Goal: Task Accomplishment & Management: Complete application form

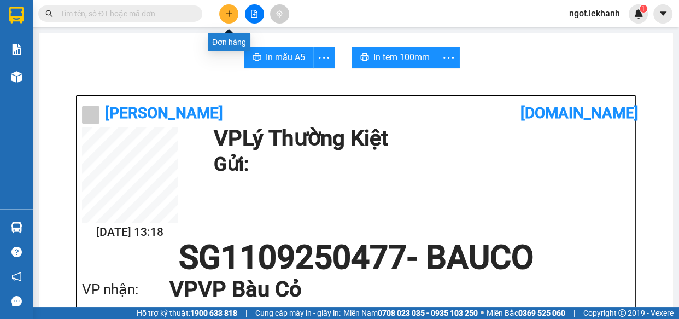
click at [226, 14] on icon "plus" at bounding box center [229, 13] width 6 height 1
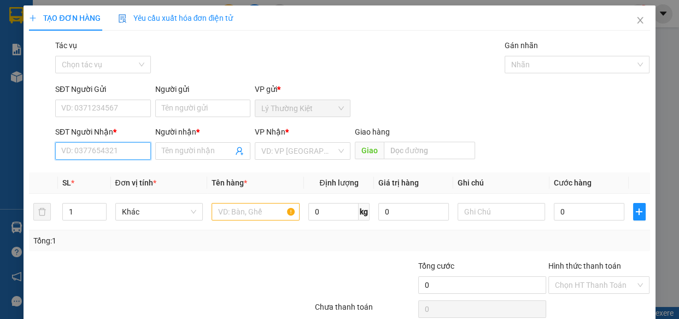
click at [142, 153] on input "SĐT Người Nhận *" at bounding box center [103, 151] width 96 height 18
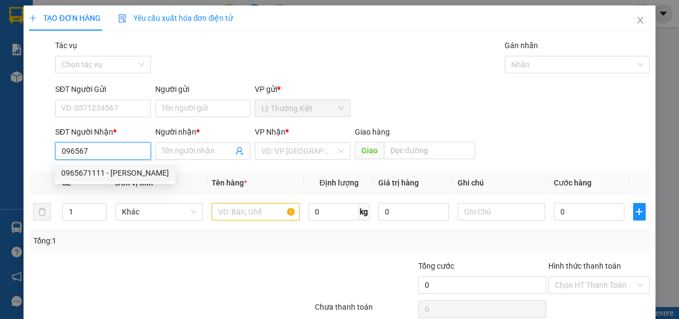
click at [86, 175] on div "0965671111 - [PERSON_NAME]" at bounding box center [115, 173] width 108 height 12
type input "0965671111"
type input "CẢNH"
type input "50.000"
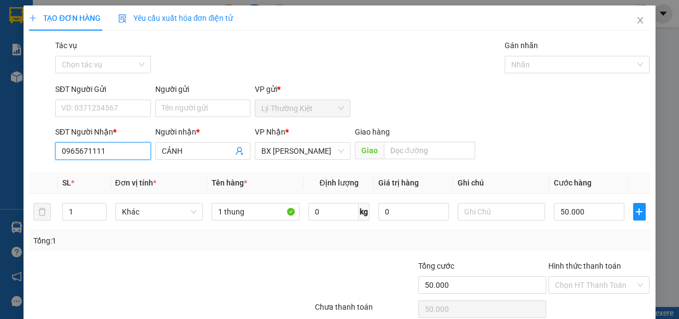
scroll to position [48, 0]
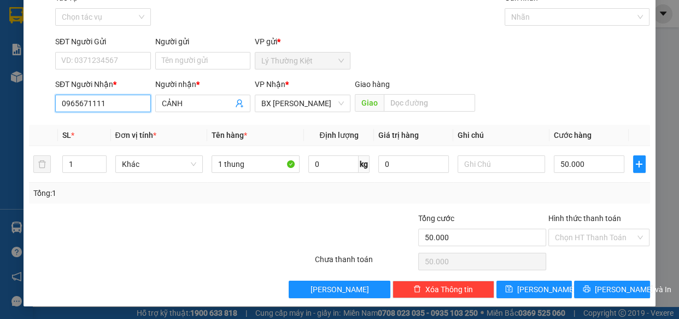
type input "0965671111"
click at [605, 278] on div "Transit Pickup Surcharge Ids Transit Deliver Surcharge Ids Transit Deliver Surc…" at bounding box center [339, 145] width 621 height 306
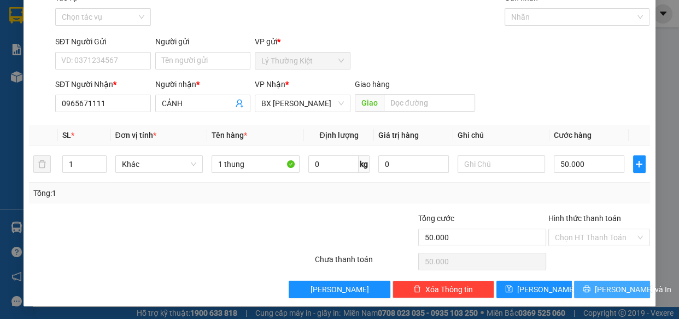
click at [605, 280] on div "Transit Pickup Surcharge Ids Transit Deliver Surcharge Ids Transit Deliver Surc…" at bounding box center [339, 145] width 621 height 306
click at [586, 287] on icon "printer" at bounding box center [587, 289] width 7 height 7
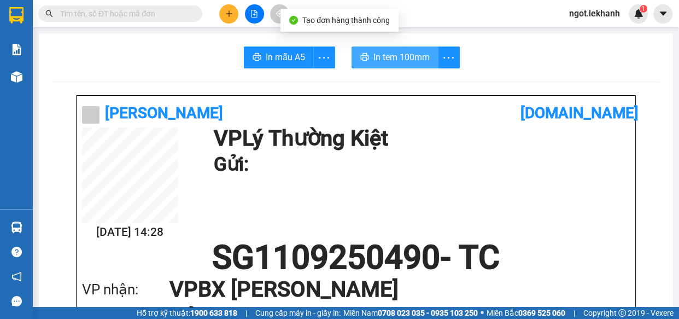
click at [409, 65] on button "In tem 100mm" at bounding box center [395, 57] width 87 height 22
click at [231, 9] on button at bounding box center [228, 13] width 19 height 19
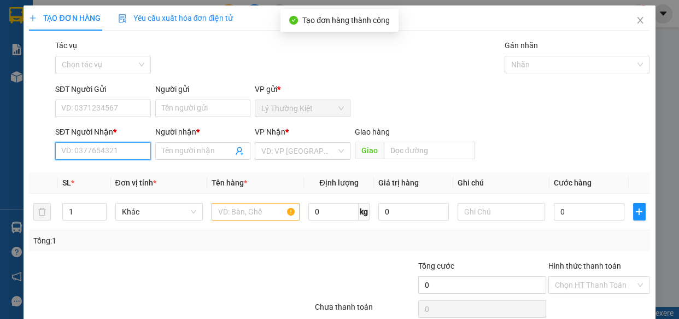
click at [138, 152] on input "SĐT Người Nhận *" at bounding box center [103, 151] width 96 height 18
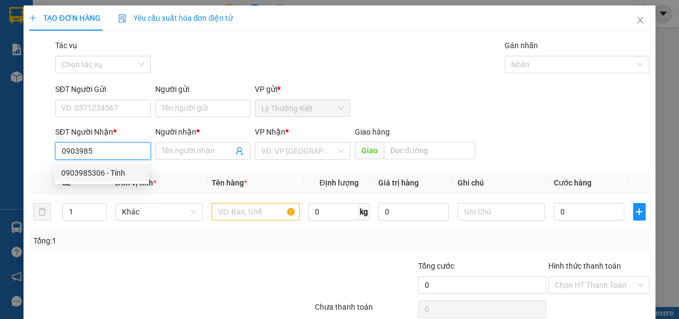
click at [112, 173] on div "0903985306 - Tính" at bounding box center [102, 173] width 82 height 12
type input "0903985306"
type input "Tính"
type input "150.000"
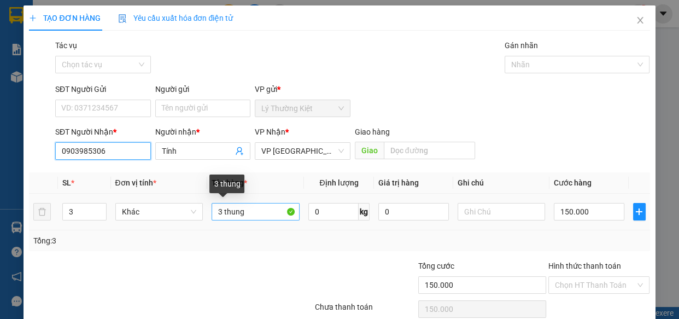
type input "0903985306"
click at [223, 214] on input "3 thung" at bounding box center [256, 212] width 88 height 18
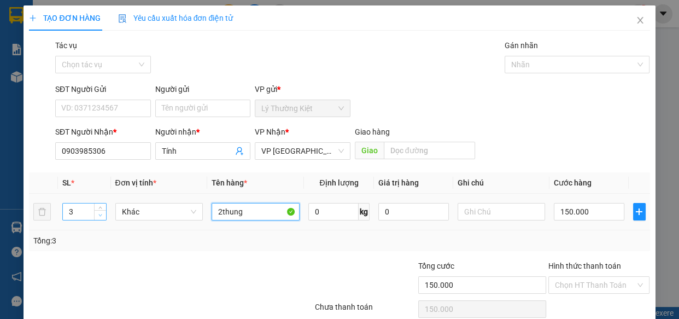
type input "2thung"
click at [99, 217] on span "down" at bounding box center [100, 215] width 7 height 7
type input "2"
click at [102, 207] on span "up" at bounding box center [100, 209] width 7 height 7
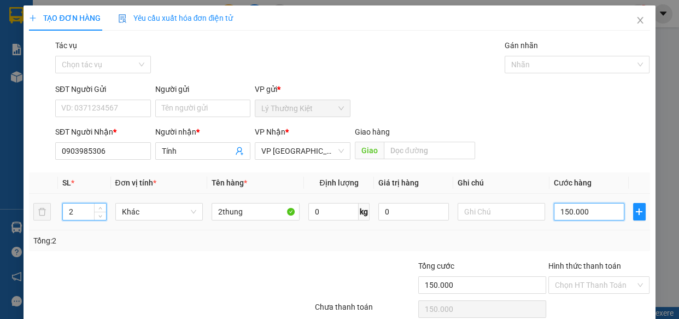
click at [584, 215] on input "150.000" at bounding box center [589, 212] width 71 height 18
type input "1"
type input "10"
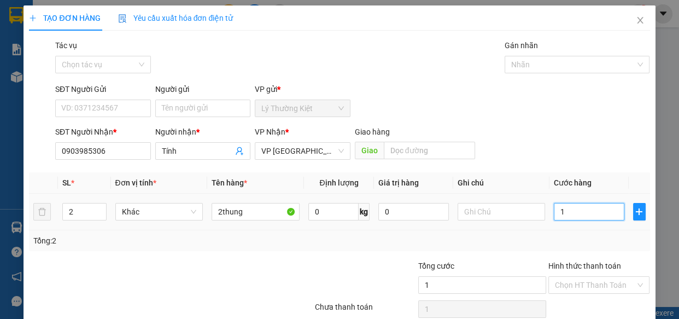
type input "10"
type input "100"
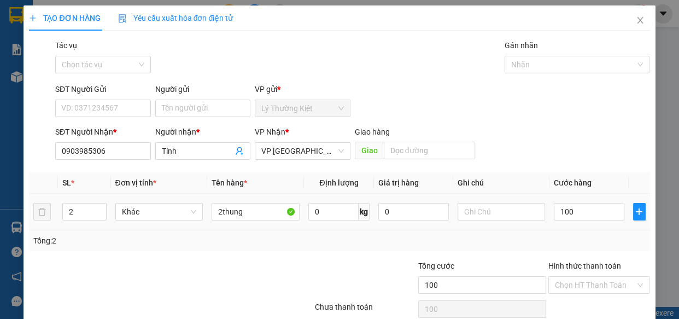
type input "100.000"
click at [524, 220] on div at bounding box center [502, 212] width 88 height 22
drag, startPoint x: 517, startPoint y: 218, endPoint x: 508, endPoint y: 218, distance: 9.3
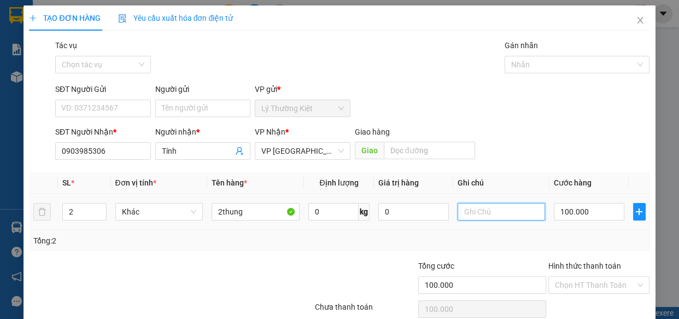
click at [516, 217] on input "text" at bounding box center [502, 212] width 88 height 18
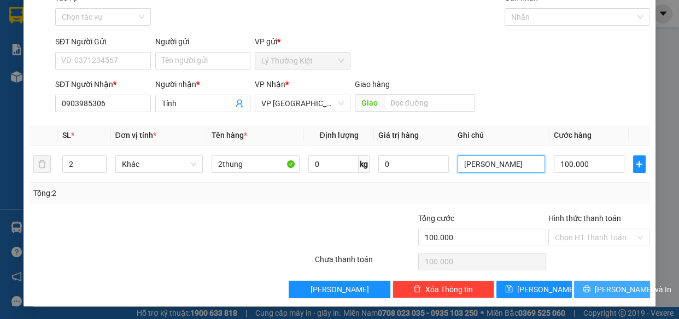
type input "[PERSON_NAME]"
click at [601, 293] on span "[PERSON_NAME] và In" at bounding box center [633, 289] width 77 height 12
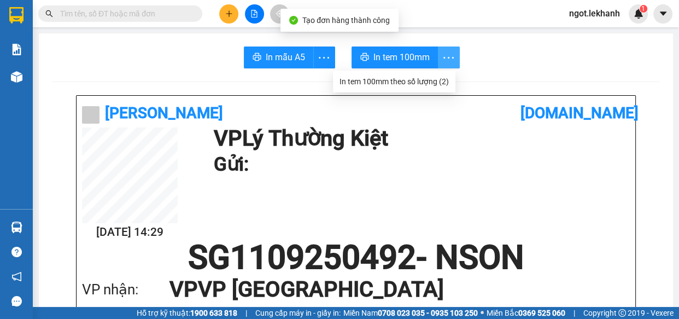
click at [449, 57] on icon "more" at bounding box center [449, 57] width 10 height 2
click at [443, 77] on div "In tem 100mm theo số lượng (2)" at bounding box center [394, 81] width 109 height 12
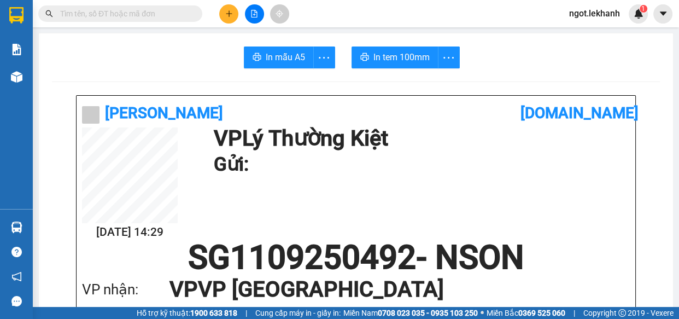
click at [219, 17] on div at bounding box center [254, 13] width 82 height 19
click at [227, 15] on icon "plus" at bounding box center [229, 14] width 8 height 8
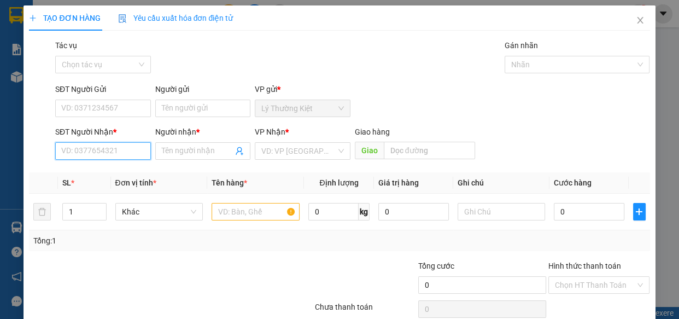
click at [93, 148] on input "SĐT Người Nhận *" at bounding box center [103, 151] width 96 height 18
click at [105, 165] on div "0944950115 - bảo" at bounding box center [102, 173] width 95 height 18
type input "0944950115"
type input "bảo"
type input "50.000"
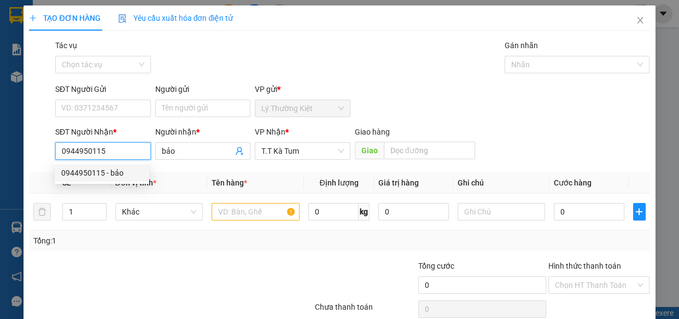
type input "50.000"
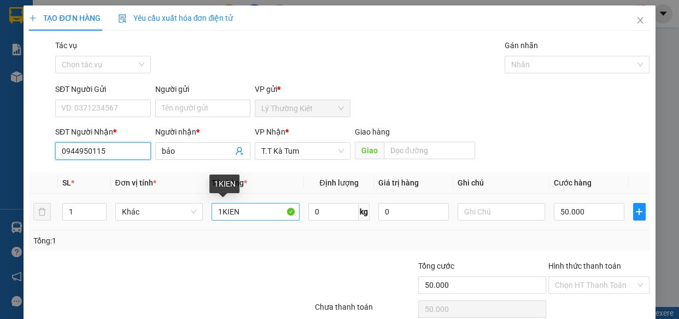
type input "0944950115"
click at [250, 210] on input "1KIEN" at bounding box center [256, 212] width 88 height 18
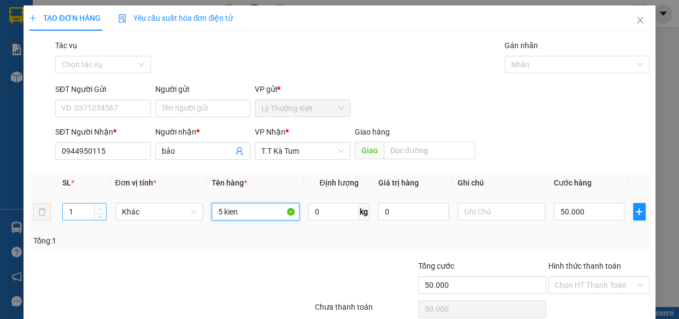
type input "5 kien"
click at [99, 208] on icon "up" at bounding box center [100, 209] width 4 height 4
click at [99, 208] on icon "up" at bounding box center [100, 209] width 3 height 2
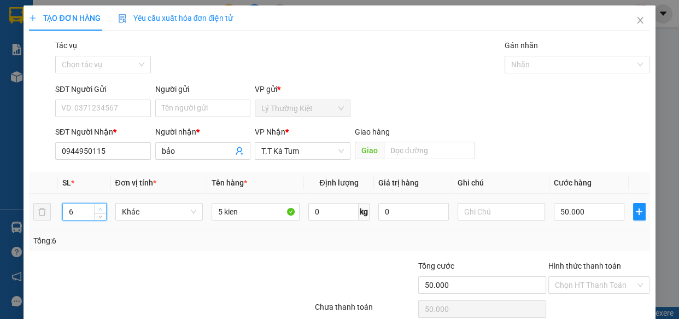
click at [99, 208] on icon "up" at bounding box center [100, 209] width 3 height 2
type input "5"
click at [99, 214] on icon "down" at bounding box center [100, 215] width 4 height 4
click at [608, 213] on input "50.000" at bounding box center [589, 212] width 71 height 18
type input "4"
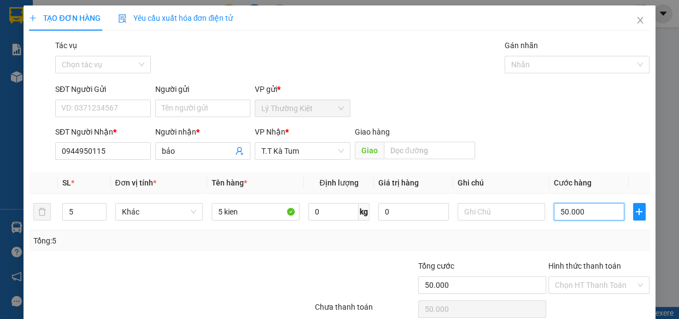
type input "4"
type input "40"
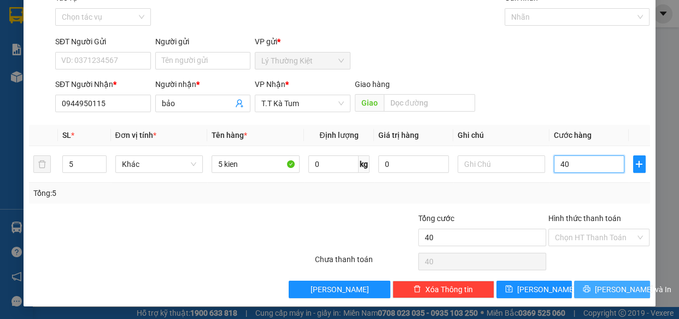
type input "40"
type input "40.000"
click at [618, 287] on span "[PERSON_NAME] và In" at bounding box center [633, 289] width 77 height 12
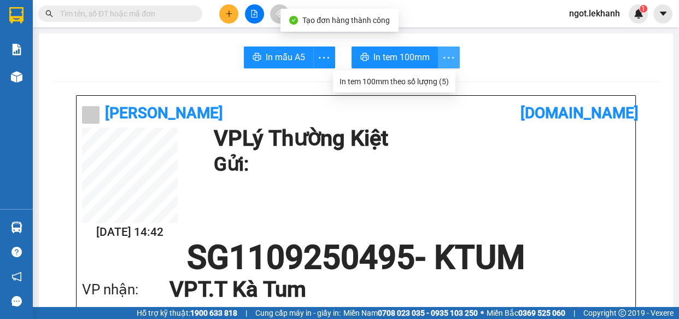
click at [446, 49] on button "button" at bounding box center [449, 57] width 22 height 22
click at [440, 73] on li "In tem 100mm theo số [PERSON_NAME] (5)" at bounding box center [394, 82] width 123 height 18
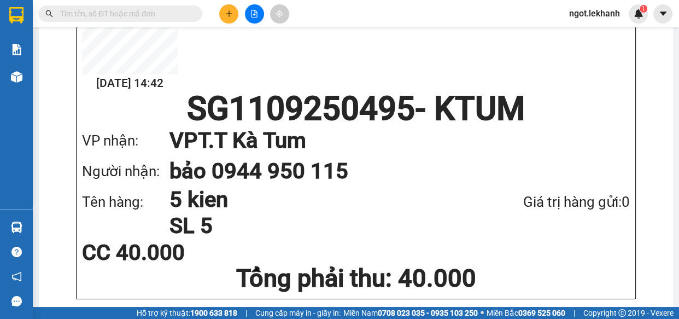
scroll to position [49, 0]
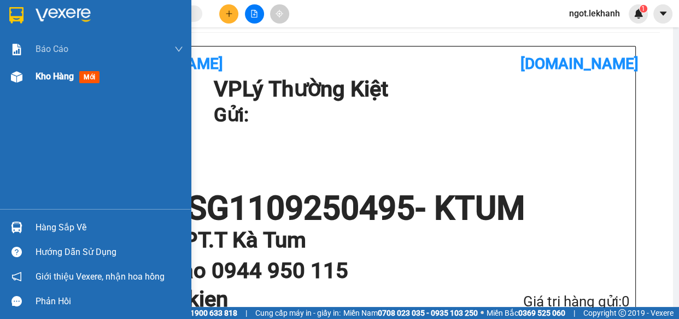
click at [16, 82] on img at bounding box center [16, 76] width 11 height 11
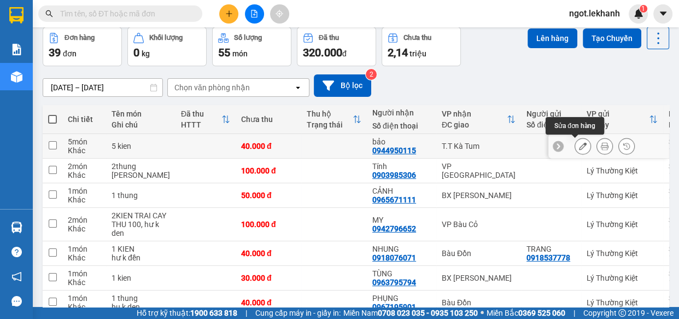
click at [579, 144] on icon at bounding box center [583, 146] width 8 height 8
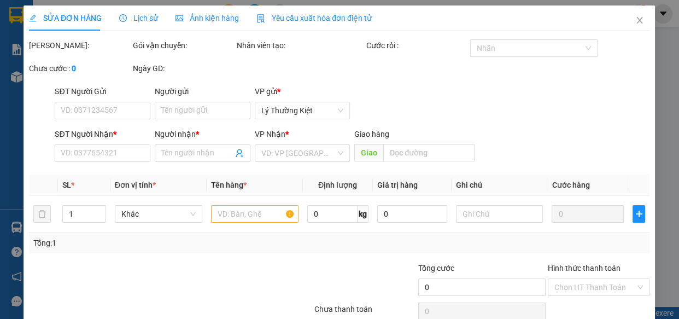
type input "0944950115"
type input "bảo"
type input "40.000"
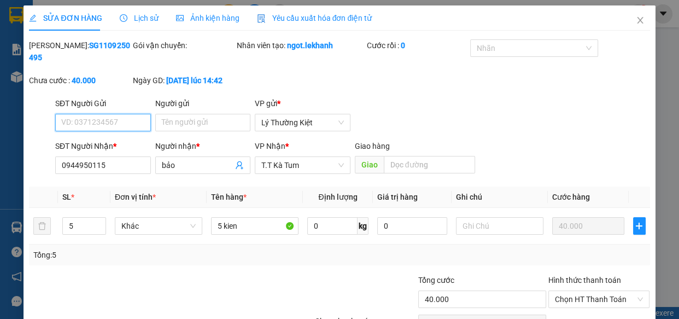
scroll to position [62, 0]
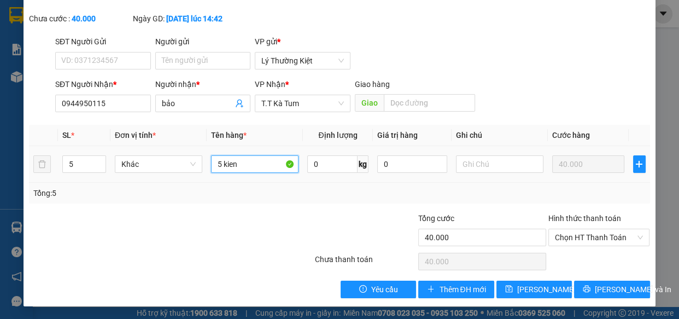
click at [257, 157] on input "5 kien" at bounding box center [255, 164] width 88 height 18
type input "5 [PERSON_NAME] bố"
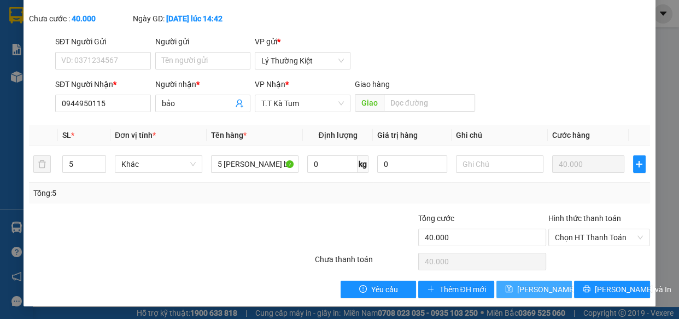
click at [538, 287] on span "[PERSON_NAME] đổi" at bounding box center [552, 289] width 71 height 12
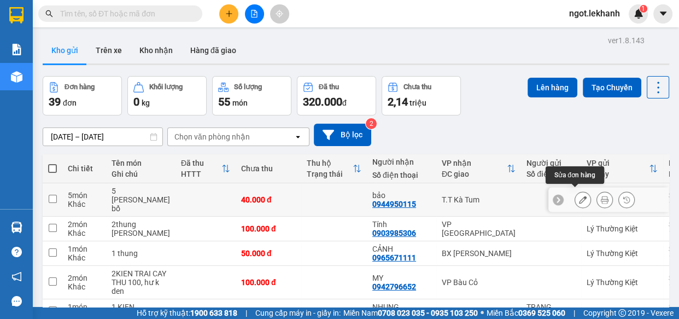
click at [602, 195] on button at bounding box center [604, 199] width 15 height 19
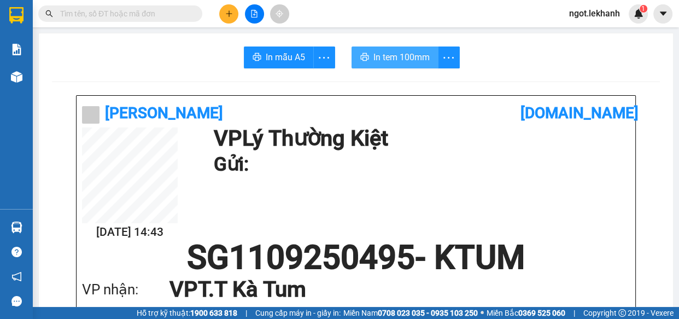
click at [408, 54] on span "In tem 100mm" at bounding box center [402, 57] width 56 height 14
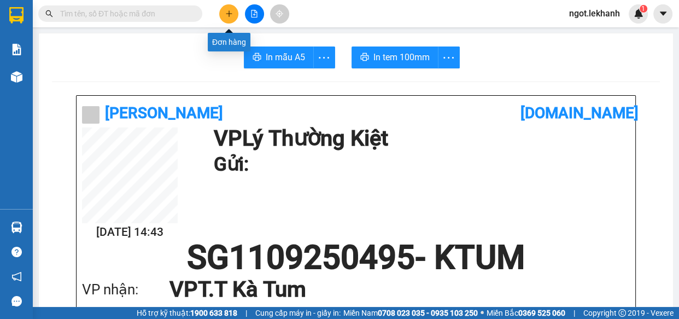
click at [224, 8] on button at bounding box center [228, 13] width 19 height 19
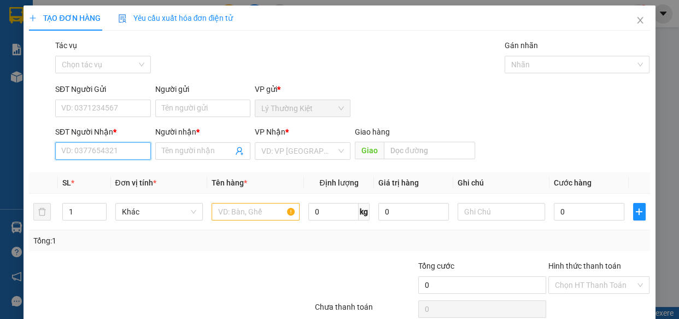
click at [115, 150] on input "SĐT Người Nhận *" at bounding box center [103, 151] width 96 height 18
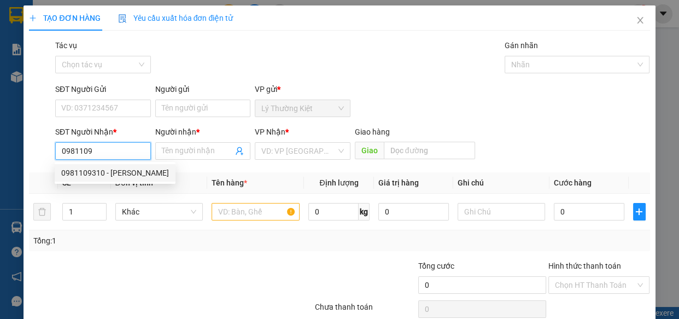
click at [117, 169] on div "0981109310 - [PERSON_NAME]" at bounding box center [115, 173] width 108 height 12
type input "0981109310"
type input "[PERSON_NAME]"
type input "30.000"
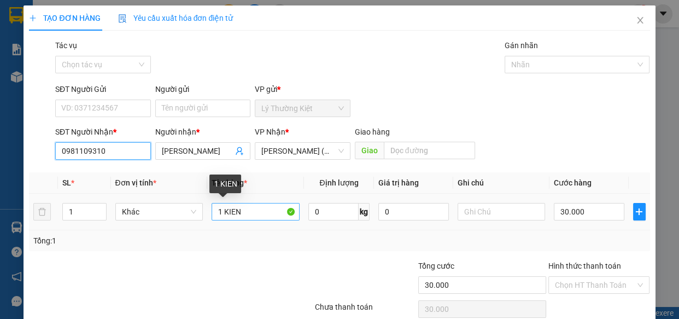
type input "0981109310"
click at [222, 214] on input "1 KIEN" at bounding box center [256, 212] width 88 height 18
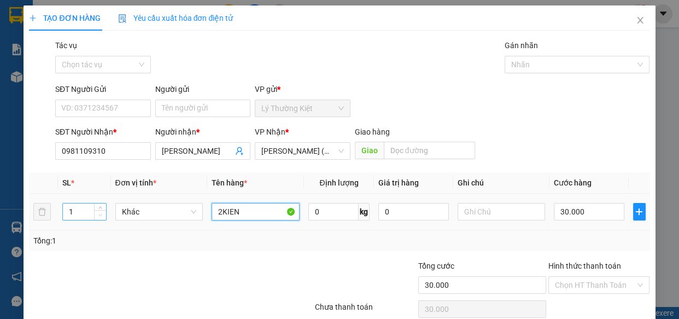
click at [100, 211] on span "Decrease Value" at bounding box center [100, 215] width 12 height 10
type input "2KIEN"
type input "2"
click at [99, 208] on icon "up" at bounding box center [100, 209] width 4 height 4
click at [594, 214] on input "30.000" at bounding box center [589, 212] width 71 height 18
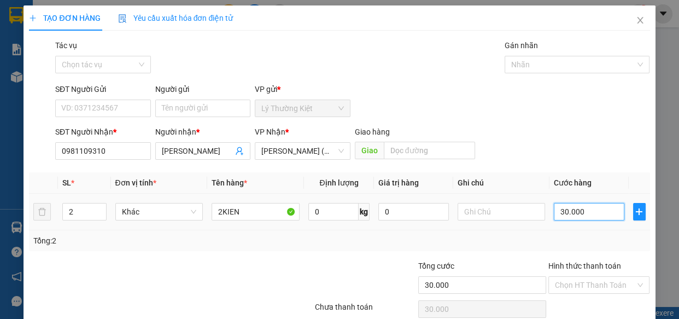
type input "1"
type input "10"
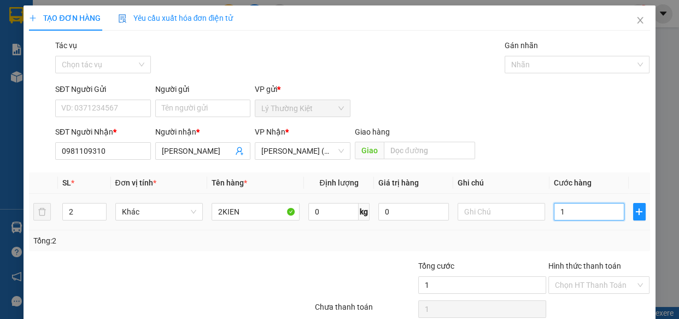
type input "10"
type input "100"
type input "100.000"
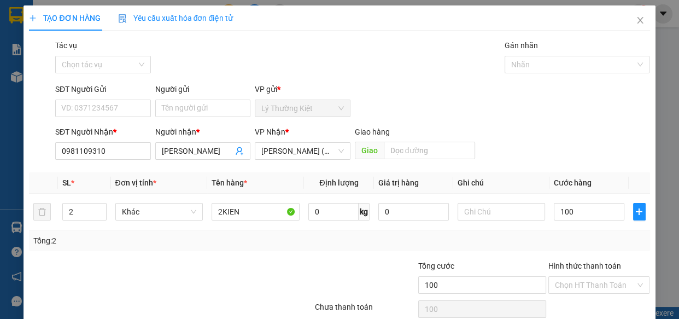
type input "100.000"
click at [569, 146] on div "SĐT Người [PERSON_NAME] * 0981109310 Người [PERSON_NAME] * [PERSON_NAME] [PERSO…" at bounding box center [353, 145] width 600 height 38
click at [503, 213] on input "text" at bounding box center [502, 212] width 88 height 18
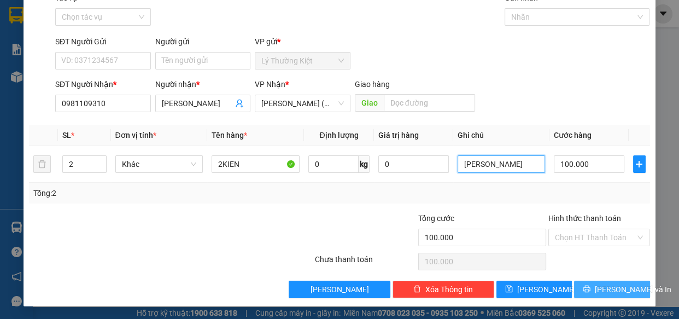
type input "[PERSON_NAME]"
click at [594, 286] on button "[PERSON_NAME] và In" at bounding box center [611, 290] width 75 height 18
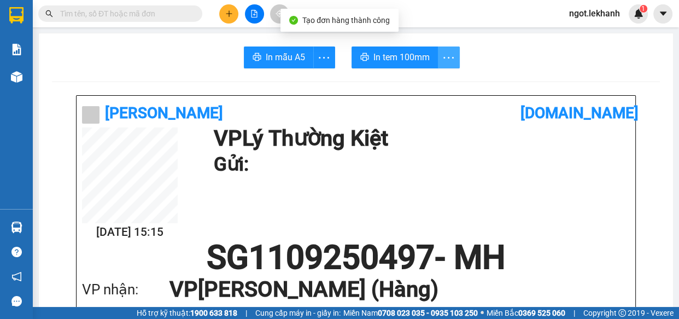
click at [445, 48] on button "button" at bounding box center [449, 57] width 22 height 22
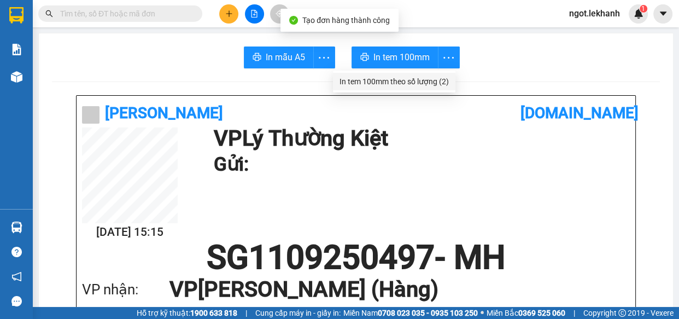
click at [438, 75] on div "In tem 100mm theo số lượng (2)" at bounding box center [394, 81] width 109 height 12
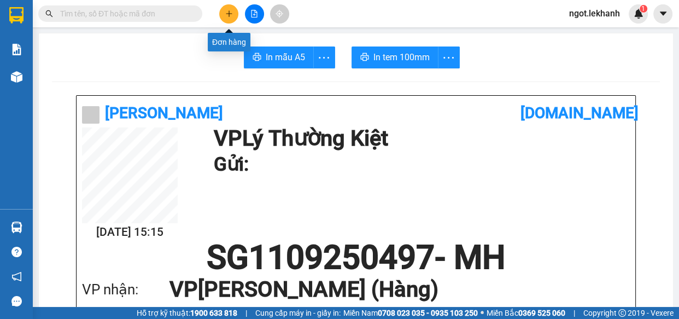
click at [231, 8] on button at bounding box center [228, 13] width 19 height 19
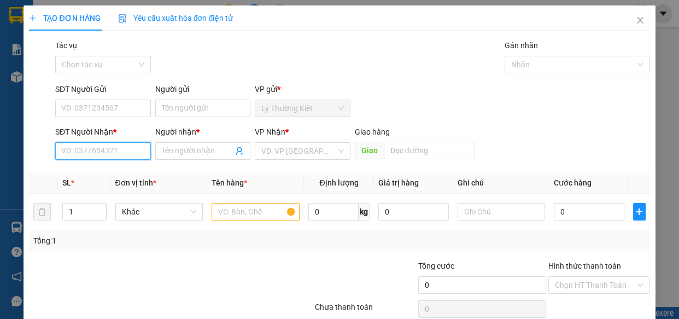
click at [114, 142] on input "SĐT Người Nhận *" at bounding box center [103, 151] width 96 height 18
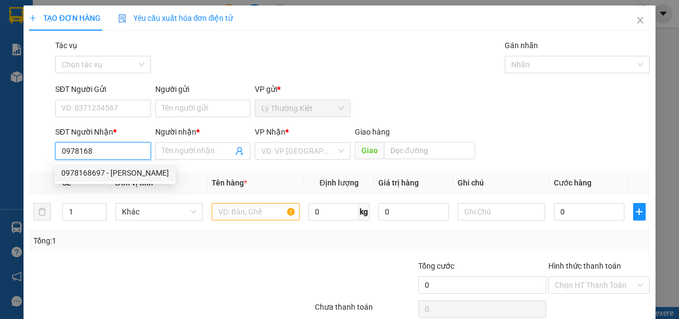
click at [89, 169] on div "0978168697 - [PERSON_NAME]" at bounding box center [115, 173] width 108 height 12
type input "0978168697"
type input "thao"
type input "30.000"
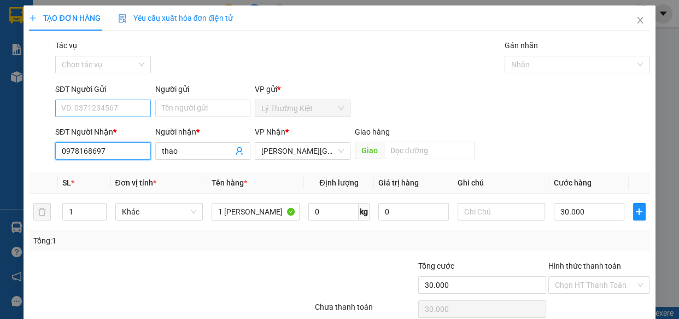
type input "0978168697"
click at [137, 114] on input "SĐT Người Gửi" at bounding box center [103, 109] width 96 height 18
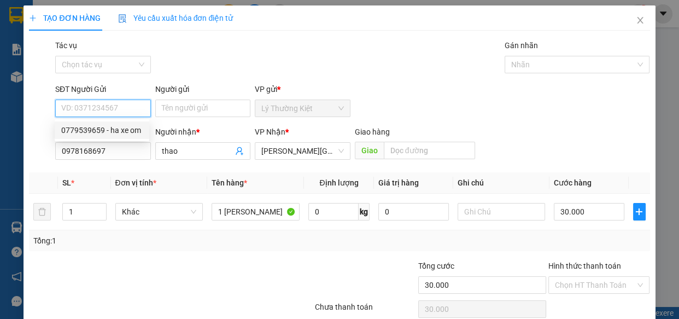
click at [129, 126] on div "0779539659 - ha xe om" at bounding box center [102, 130] width 82 height 12
type input "0779539659"
type input "ha xe om"
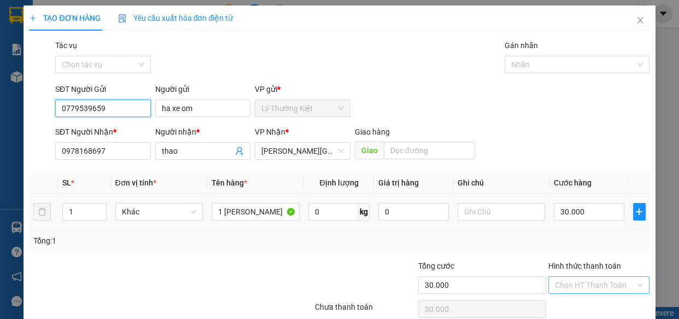
scroll to position [48, 0]
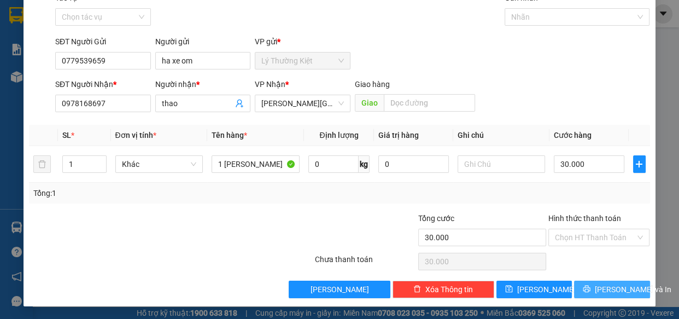
click at [595, 289] on button "[PERSON_NAME] và In" at bounding box center [611, 290] width 75 height 18
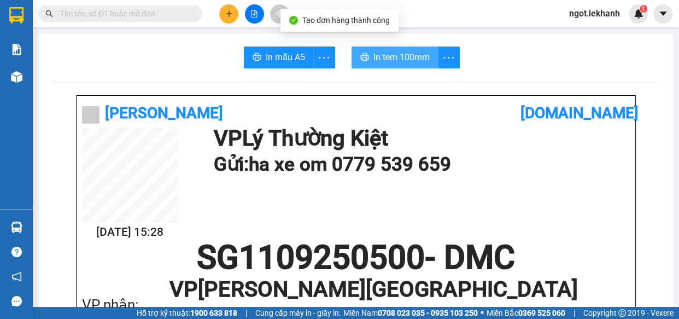
click at [409, 56] on span "In tem 100mm" at bounding box center [402, 57] width 56 height 14
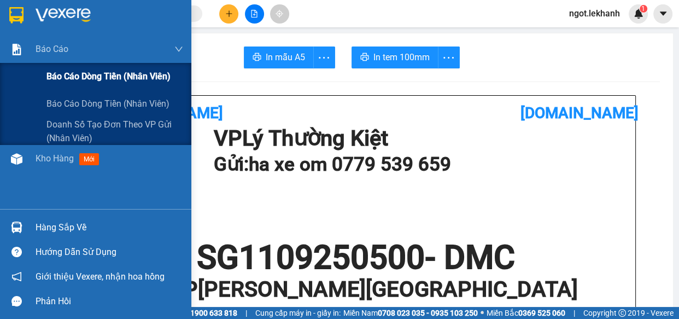
click at [62, 78] on span "Báo cáo dòng tiền (nhân viên)" at bounding box center [108, 76] width 124 height 14
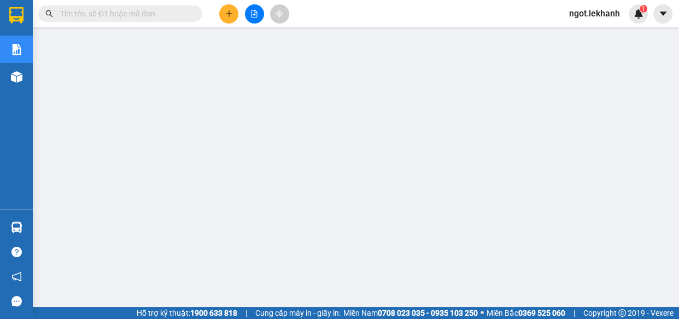
click at [231, 14] on icon "plus" at bounding box center [229, 13] width 6 height 1
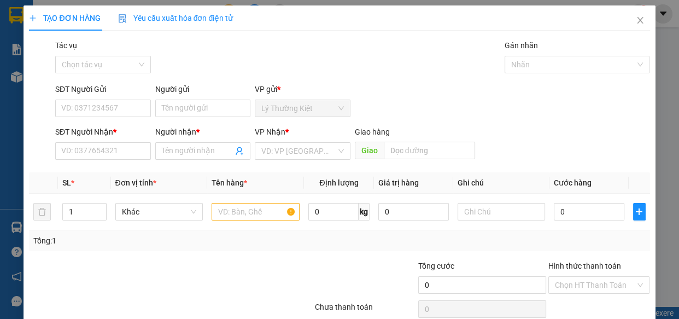
click at [120, 141] on div "SĐT Người Nhận *" at bounding box center [103, 134] width 96 height 16
click at [141, 157] on input "SĐT Người Nhận *" at bounding box center [103, 151] width 96 height 18
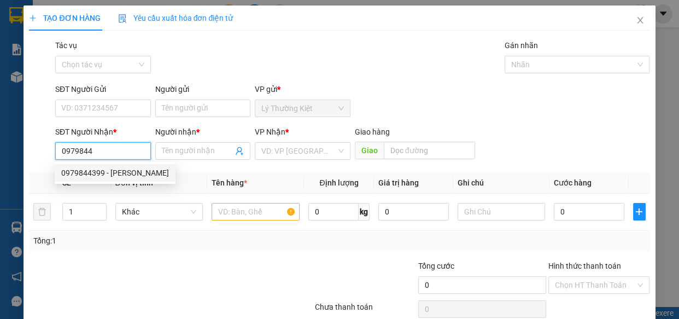
click at [115, 168] on div "0979844399 - [PERSON_NAME]" at bounding box center [115, 173] width 108 height 12
type input "0979844399"
type input "BINH"
type input "40.000"
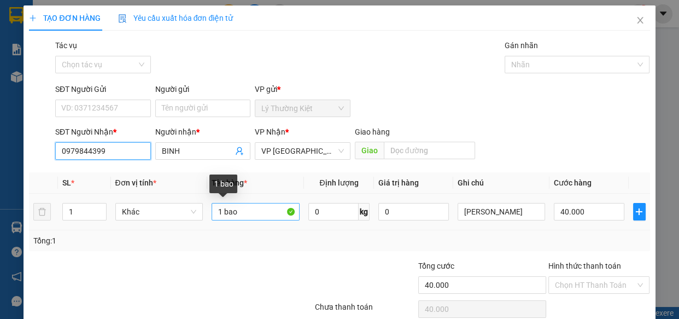
type input "0979844399"
click at [259, 220] on input "1 bao" at bounding box center [256, 212] width 88 height 18
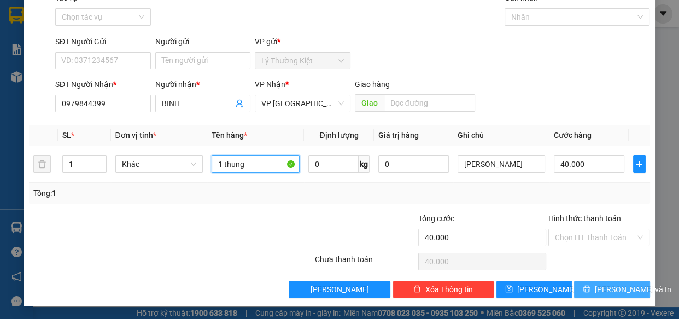
type input "1 thung"
click at [622, 289] on span "[PERSON_NAME] và In" at bounding box center [633, 289] width 77 height 12
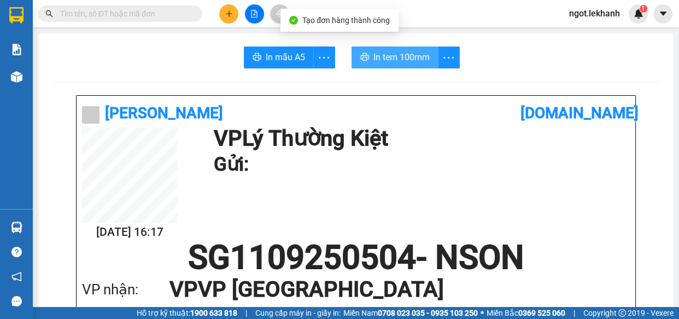
click at [409, 63] on span "In tem 100mm" at bounding box center [402, 57] width 56 height 14
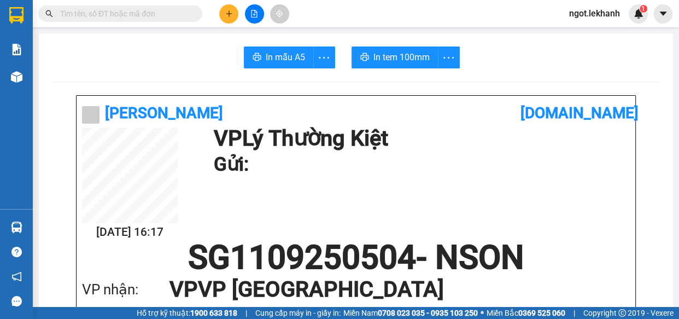
drag, startPoint x: 570, startPoint y: 300, endPoint x: 563, endPoint y: 304, distance: 7.6
